Goal: Transaction & Acquisition: Purchase product/service

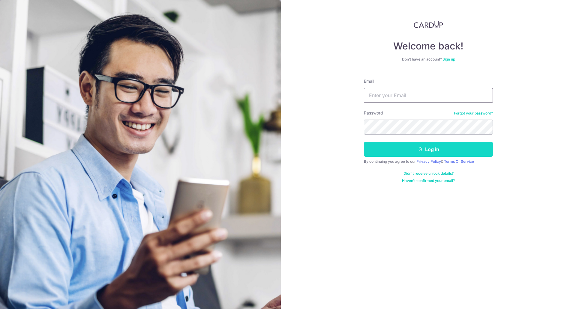
type input "[EMAIL_ADDRESS][DOMAIN_NAME]"
click at [440, 151] on button "Log in" at bounding box center [428, 149] width 129 height 15
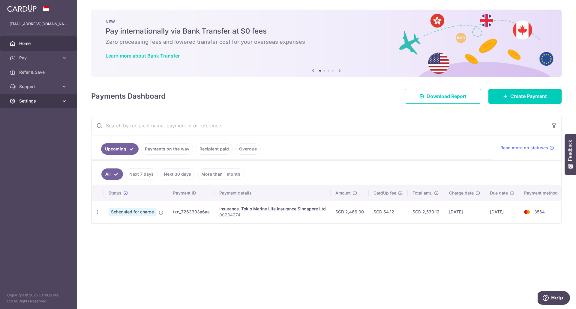
click at [33, 100] on span "Settings" at bounding box center [39, 101] width 40 height 6
click at [49, 86] on span "Support" at bounding box center [39, 87] width 40 height 6
click at [49, 101] on span "FAQ" at bounding box center [39, 101] width 40 height 6
click at [518, 96] on span "Create Payment" at bounding box center [528, 96] width 37 height 7
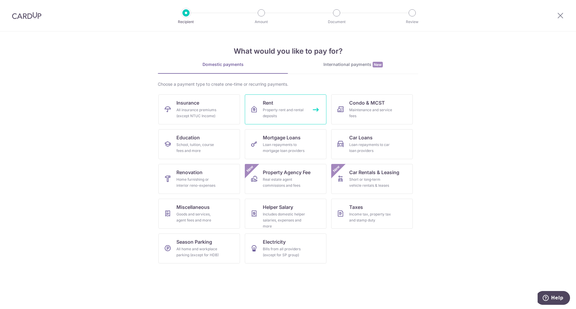
click at [283, 103] on link "Rent Property rent and rental deposits" at bounding box center [286, 110] width 82 height 30
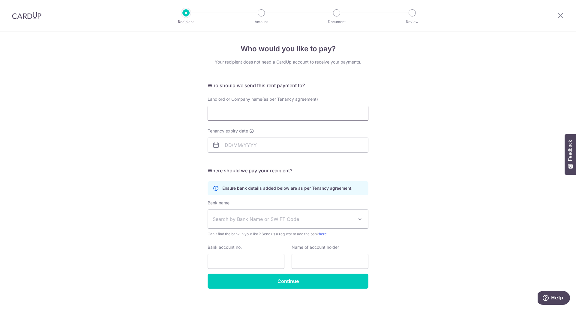
click at [329, 113] on input "Landlord or Company name(as per Tenancy agreement)" at bounding box center [288, 113] width 161 height 15
click at [410, 147] on div "Who would you like to pay? Your recipient does not need a CardUp account to rec…" at bounding box center [288, 175] width 576 height 286
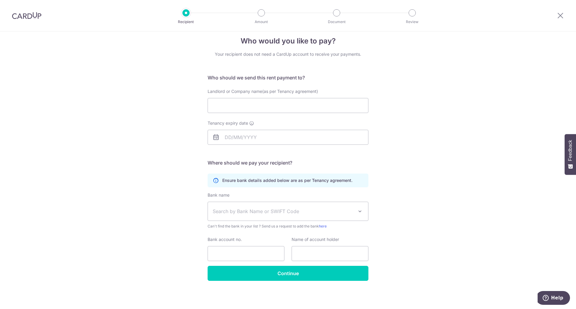
click at [34, 15] on img at bounding box center [26, 15] width 29 height 7
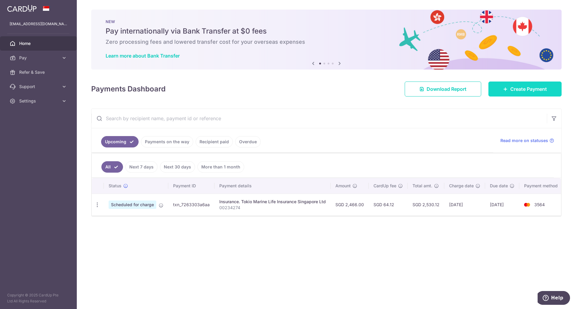
click at [498, 88] on link "Create Payment" at bounding box center [524, 89] width 73 height 15
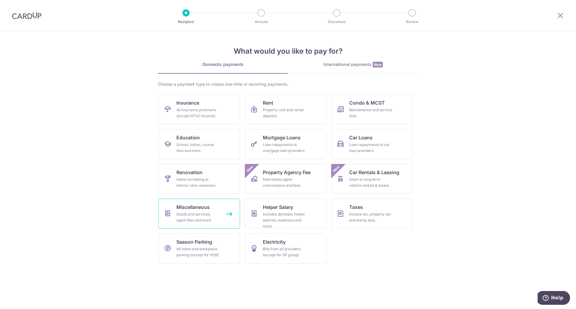
click at [195, 218] on div "Goods and services, agent fees and more" at bounding box center [197, 218] width 43 height 12
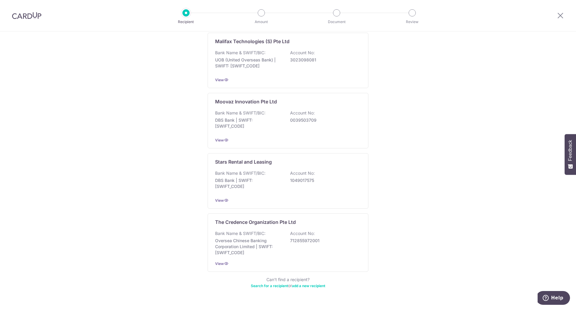
scroll to position [230, 0]
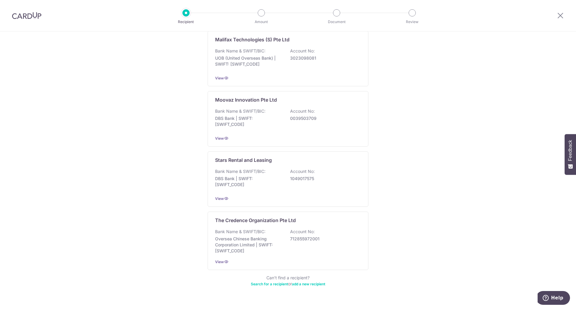
click at [275, 282] on link "Search for a recipient" at bounding box center [269, 284] width 37 height 5
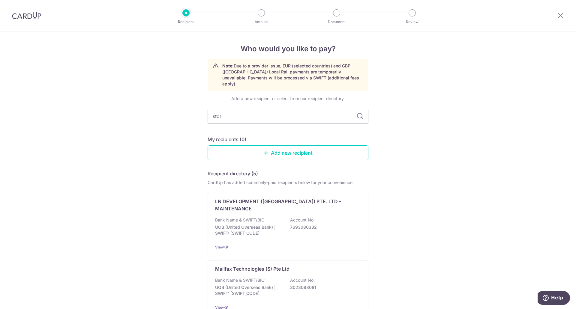
type input "storhub"
click at [360, 113] on icon at bounding box center [359, 116] width 7 height 7
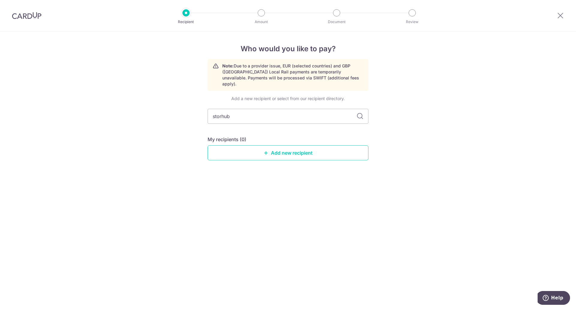
click at [359, 113] on icon at bounding box center [359, 116] width 7 height 7
click at [285, 150] on link "Add new recipient" at bounding box center [288, 153] width 161 height 15
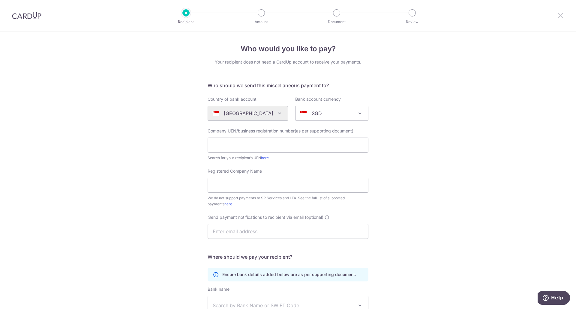
click at [563, 16] on icon at bounding box center [560, 16] width 7 height 8
